Goal: Task Accomplishment & Management: Manage account settings

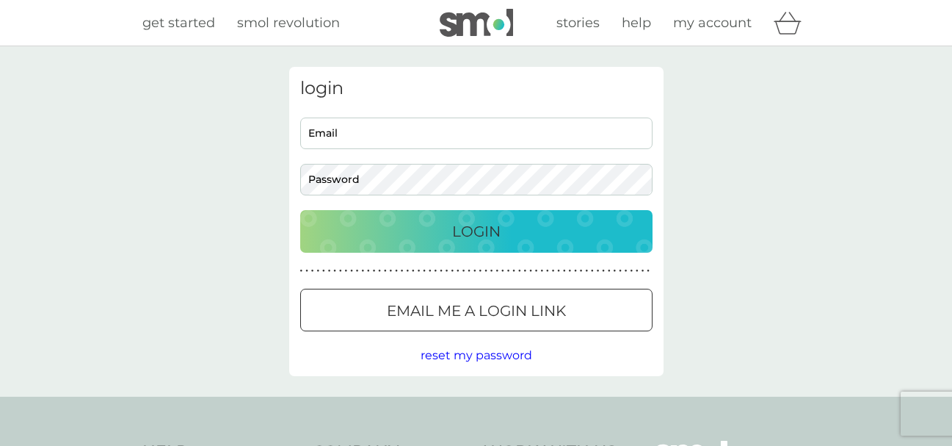
type input "solsdiss@gmail.com"
click at [488, 233] on p "Login" at bounding box center [476, 231] width 48 height 23
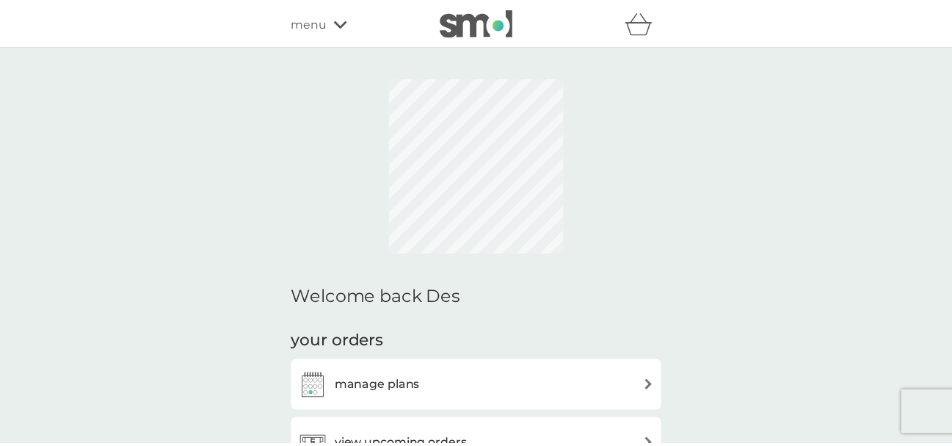
scroll to position [147, 0]
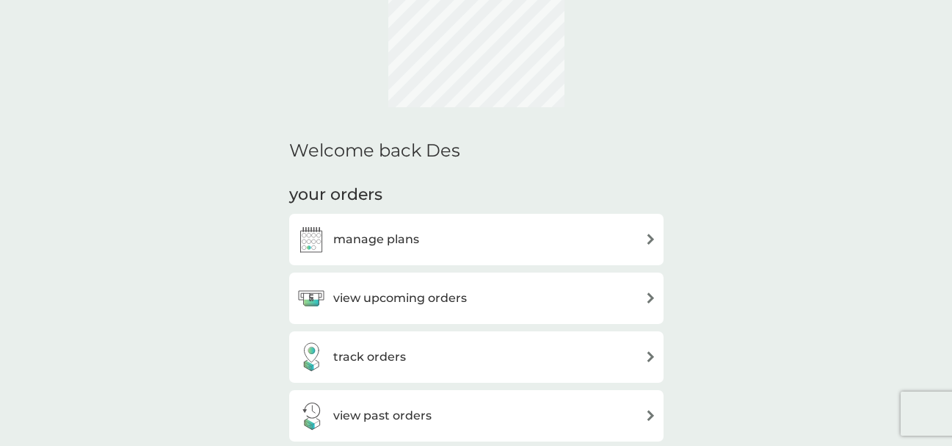
click at [622, 240] on div "manage plans" at bounding box center [477, 239] width 360 height 29
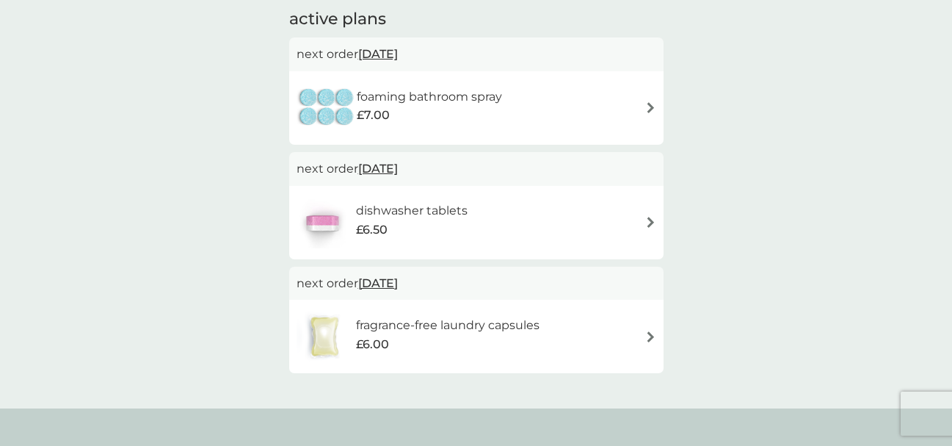
scroll to position [220, 0]
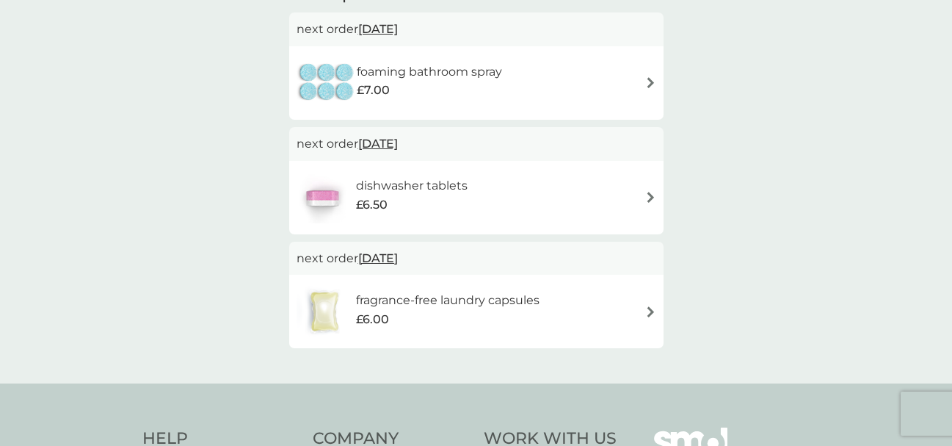
click at [514, 294] on h6 "fragrance-free laundry capsules" at bounding box center [448, 300] width 184 height 19
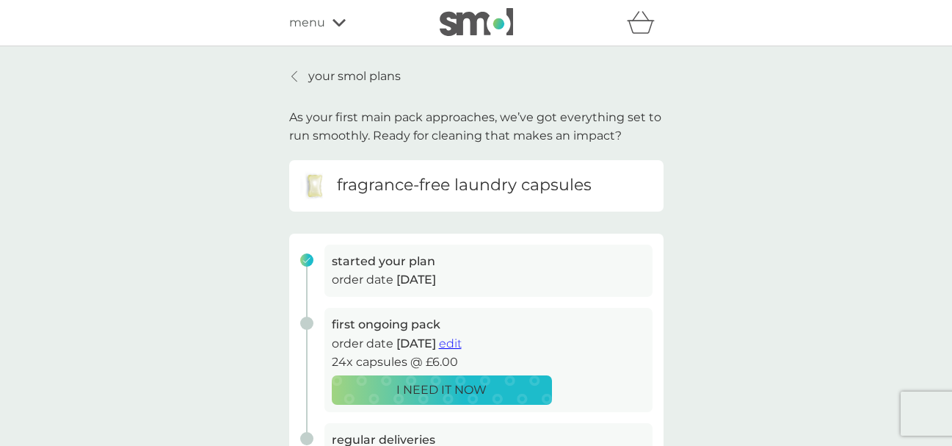
click at [365, 76] on p "your smol plans" at bounding box center [354, 76] width 93 height 19
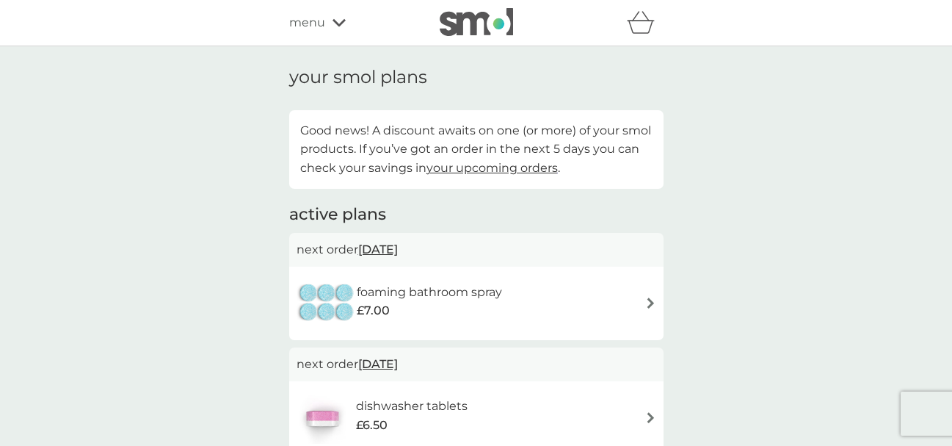
click at [336, 20] on icon at bounding box center [339, 22] width 13 height 9
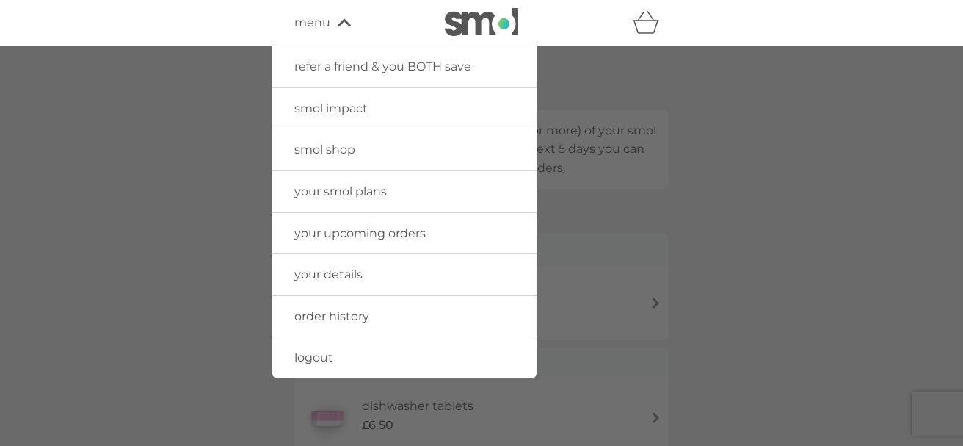
click at [222, 113] on div at bounding box center [481, 269] width 963 height 446
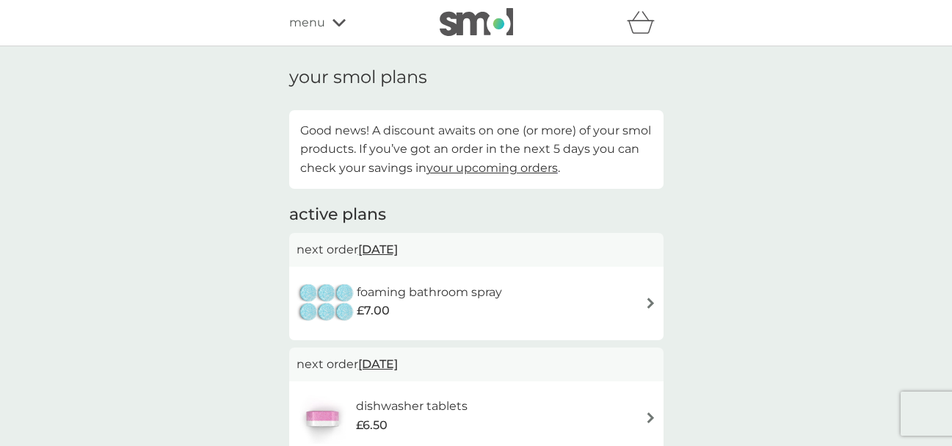
click at [336, 18] on icon at bounding box center [339, 22] width 13 height 9
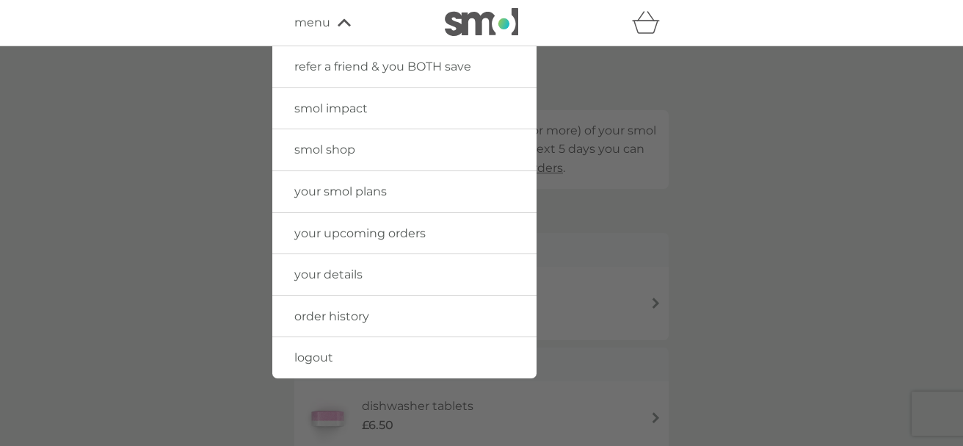
click at [363, 187] on span "your smol plans" at bounding box center [340, 191] width 93 height 14
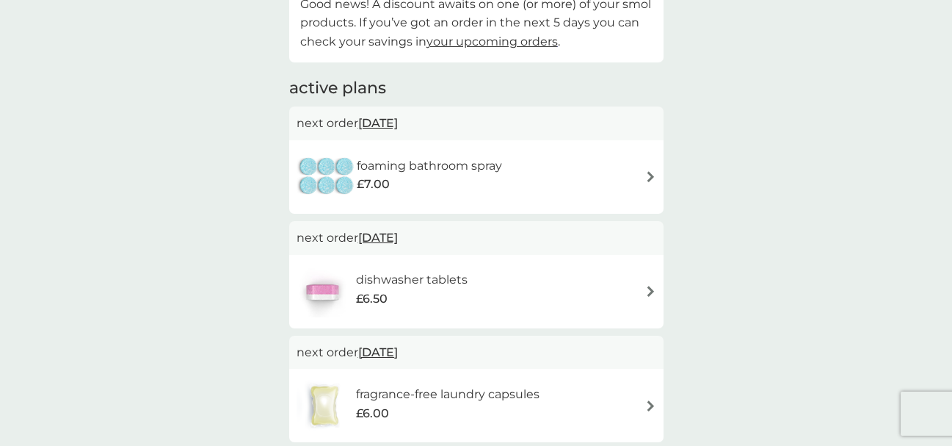
scroll to position [147, 0]
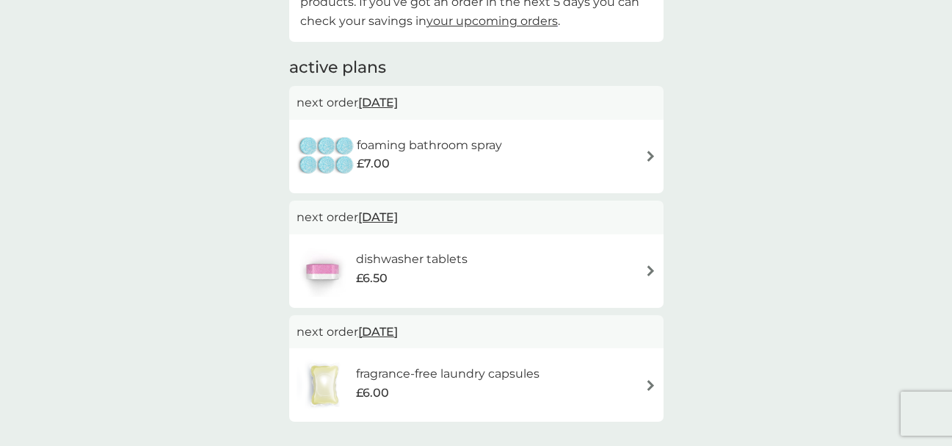
click at [648, 156] on img at bounding box center [650, 156] width 11 height 11
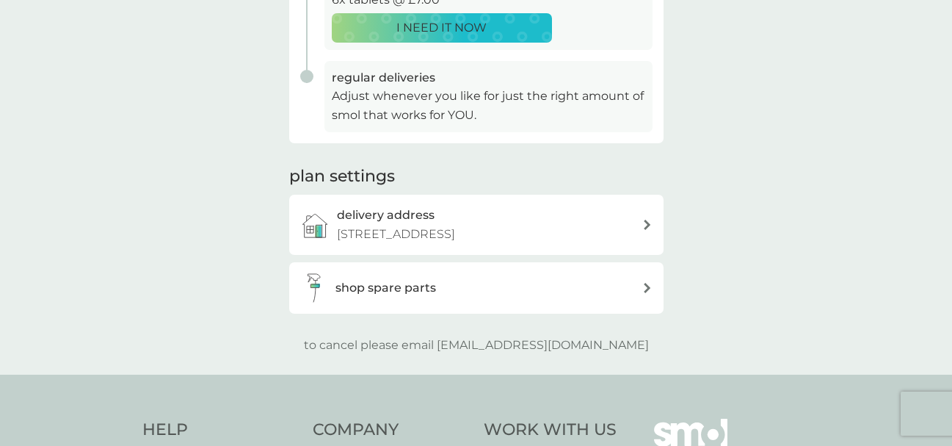
scroll to position [367, 0]
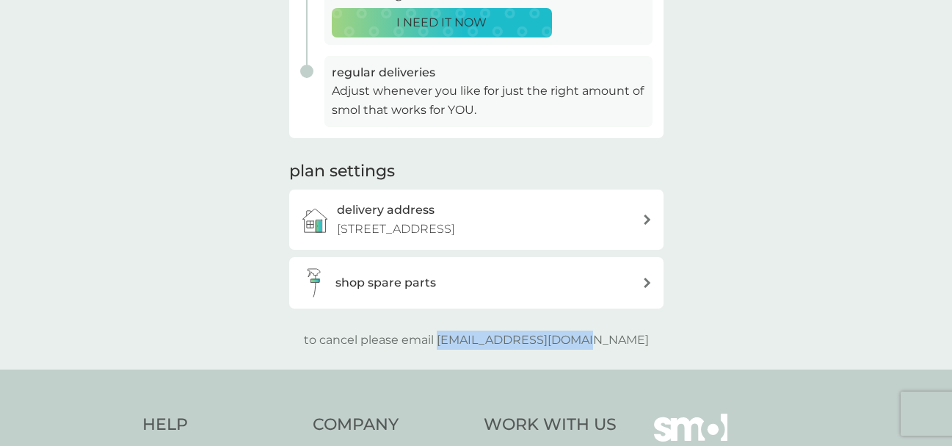
drag, startPoint x: 468, startPoint y: 338, endPoint x: 618, endPoint y: 339, distance: 149.8
click at [618, 339] on div "to cancel please email [EMAIL_ADDRESS][DOMAIN_NAME]" at bounding box center [476, 339] width 374 height 19
copy p "[EMAIL_ADDRESS][DOMAIN_NAME]"
click at [262, 258] on div "your smol plans As your first main pack approaches, we’ve got everything set to…" at bounding box center [476, 24] width 952 height 690
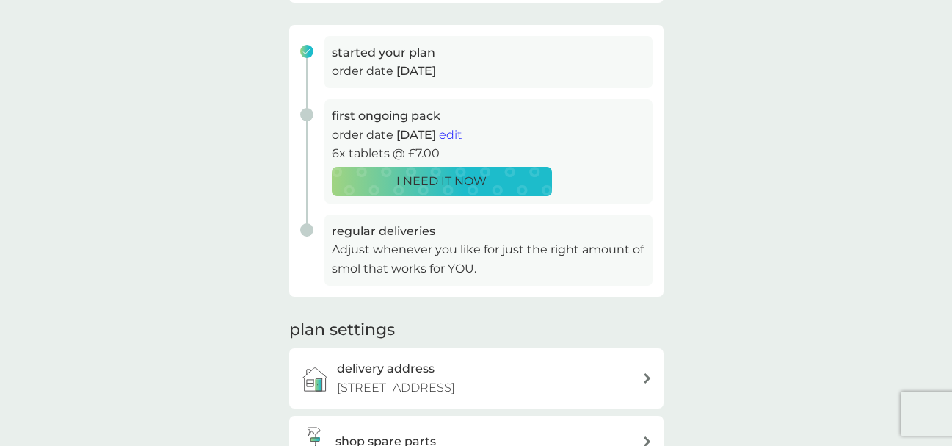
scroll to position [0, 0]
